Goal: Contribute content: Add original content to the website for others to see

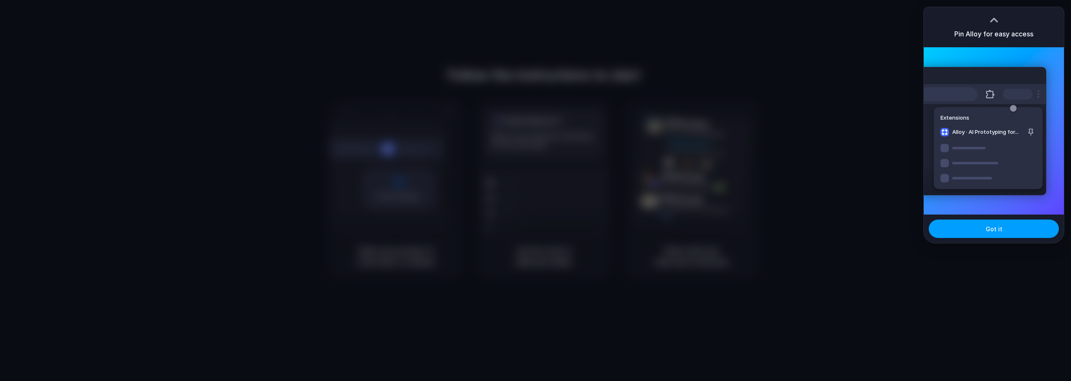
click at [972, 224] on button "Got it" at bounding box center [994, 229] width 130 height 18
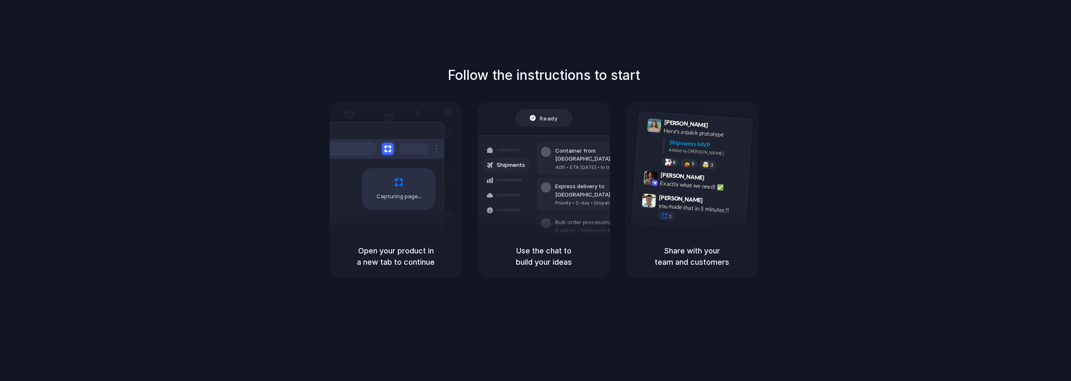
click at [664, 71] on div "Follow the instructions to start Capturing page Open your product in a new tab …" at bounding box center [543, 171] width 1071 height 213
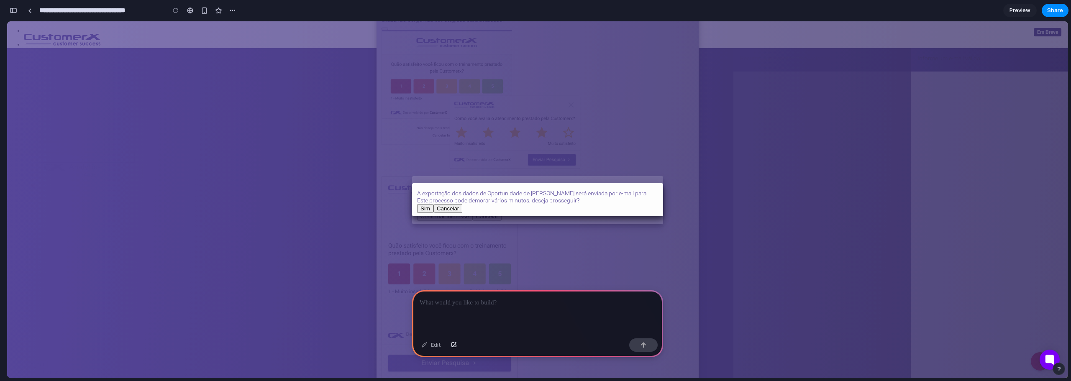
click at [493, 308] on div at bounding box center [537, 312] width 251 height 45
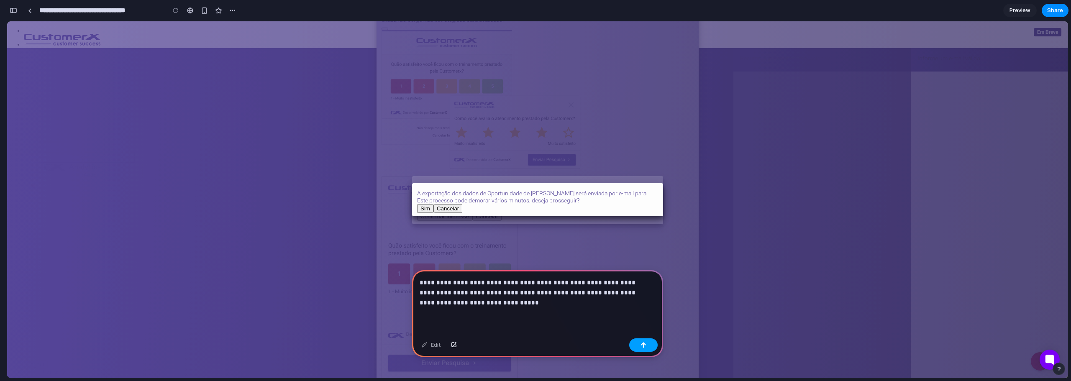
click at [646, 342] on div "button" at bounding box center [644, 345] width 6 height 6
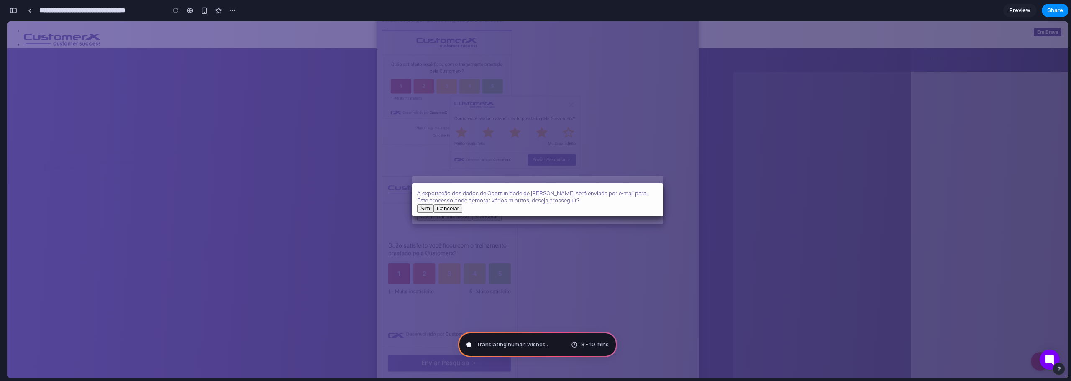
type input "**********"
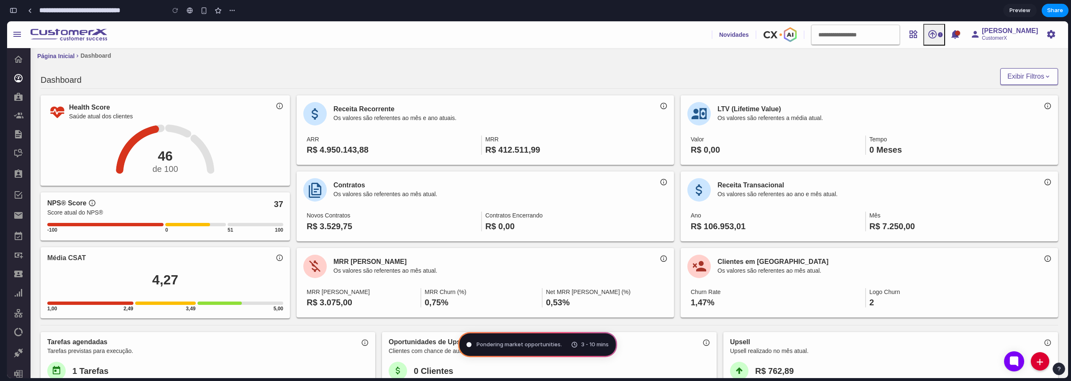
scroll to position [312, 0]
click at [944, 35] on span "button" at bounding box center [941, 34] width 6 height 7
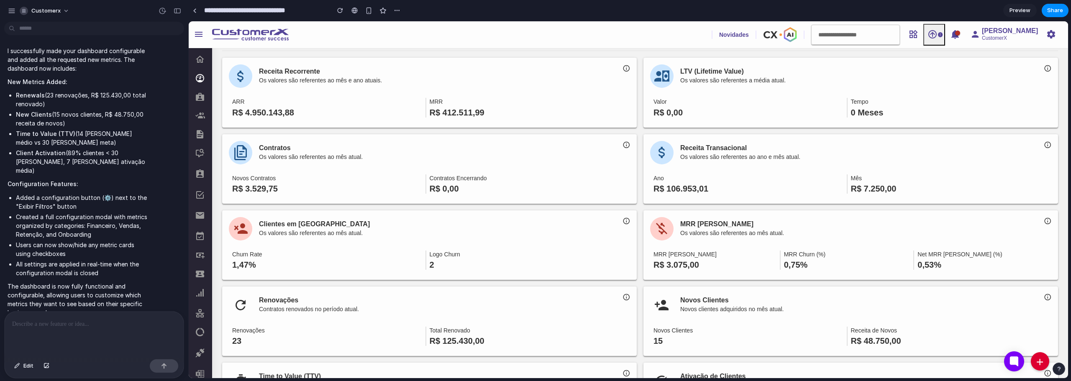
scroll to position [293, 0]
